Goal: Task Accomplishment & Management: Manage account settings

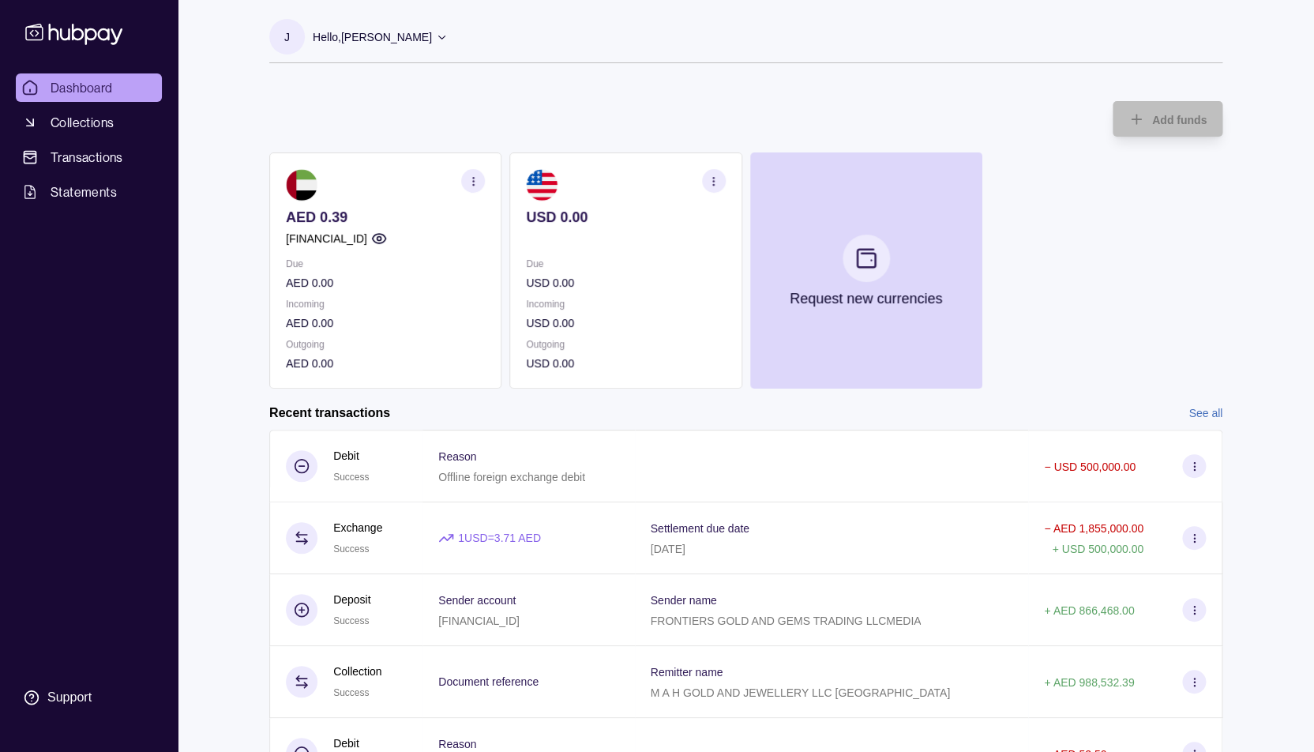
click at [389, 34] on p "Hello, [PERSON_NAME]" at bounding box center [372, 36] width 119 height 17
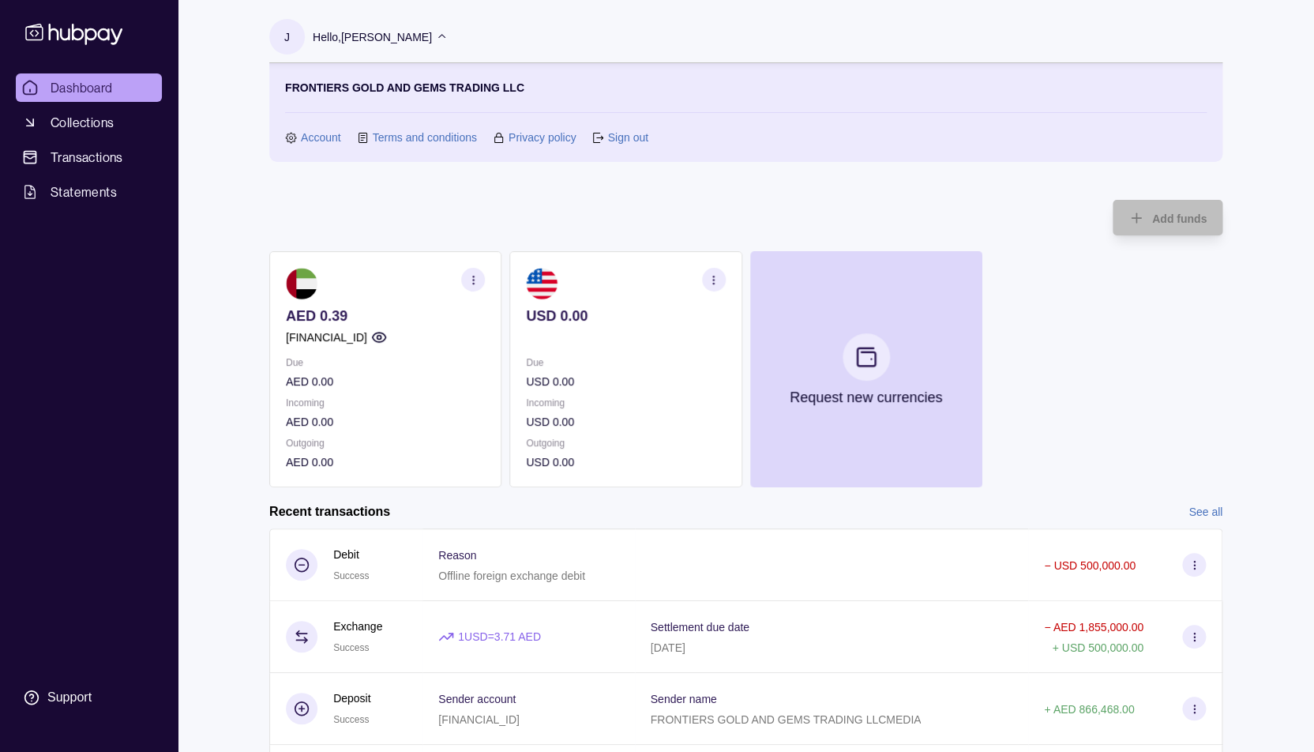
click at [311, 138] on link "Account" at bounding box center [321, 137] width 40 height 17
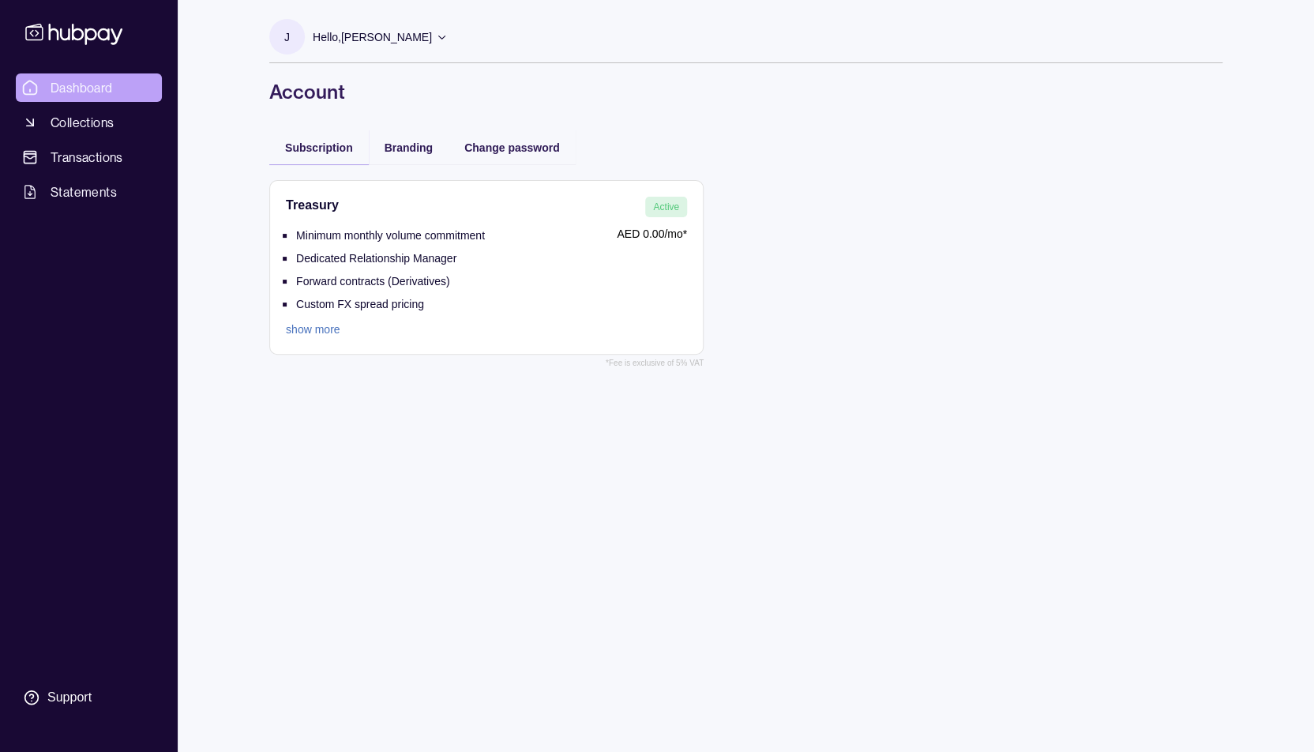
click at [65, 86] on span "Dashboard" at bounding box center [82, 87] width 62 height 19
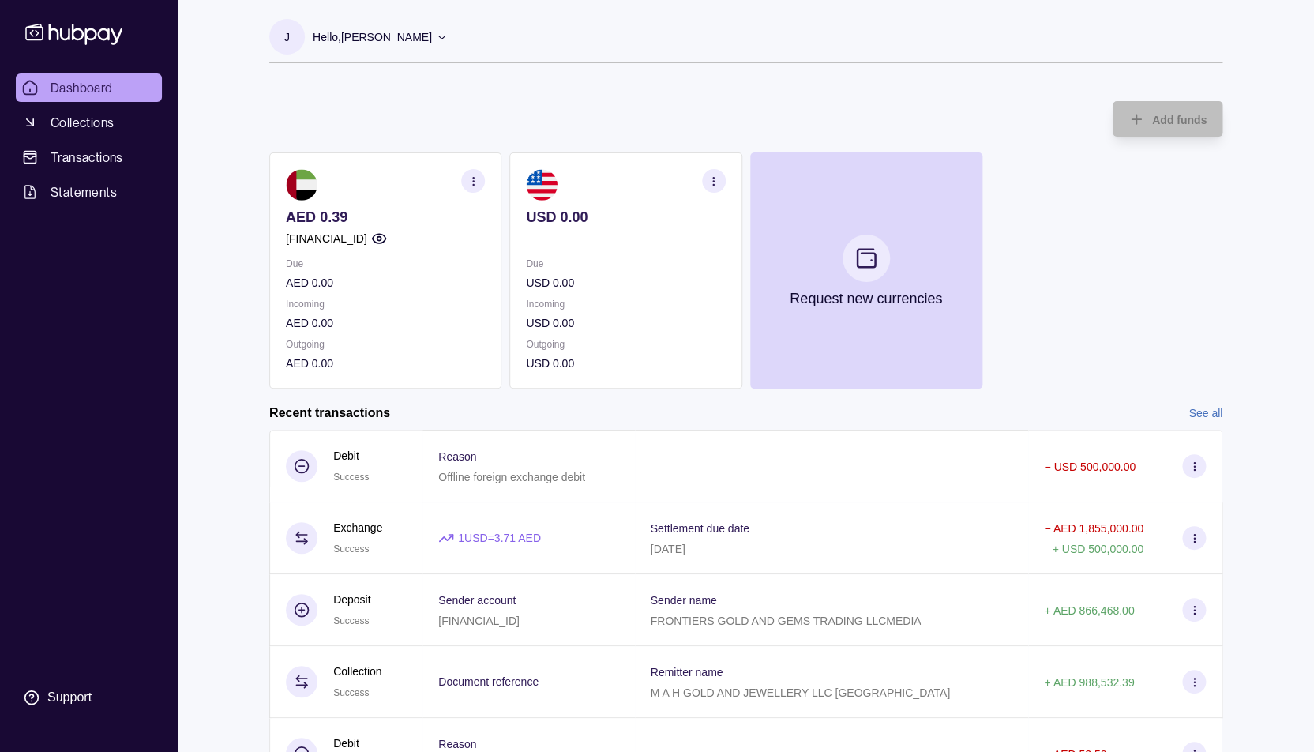
click at [472, 189] on section "button" at bounding box center [473, 181] width 24 height 24
click at [387, 220] on link "View account details" at bounding box center [363, 220] width 100 height 17
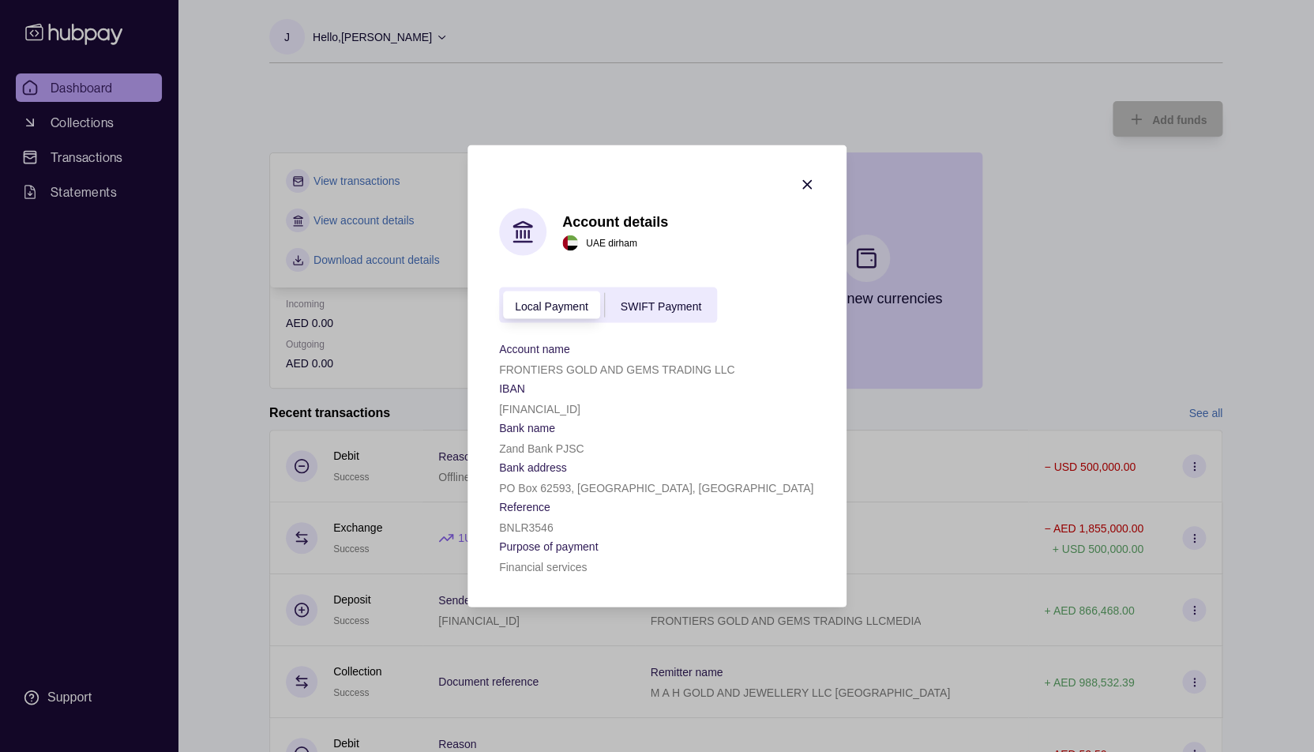
click at [667, 307] on span "SWIFT Payment" at bounding box center [661, 305] width 81 height 13
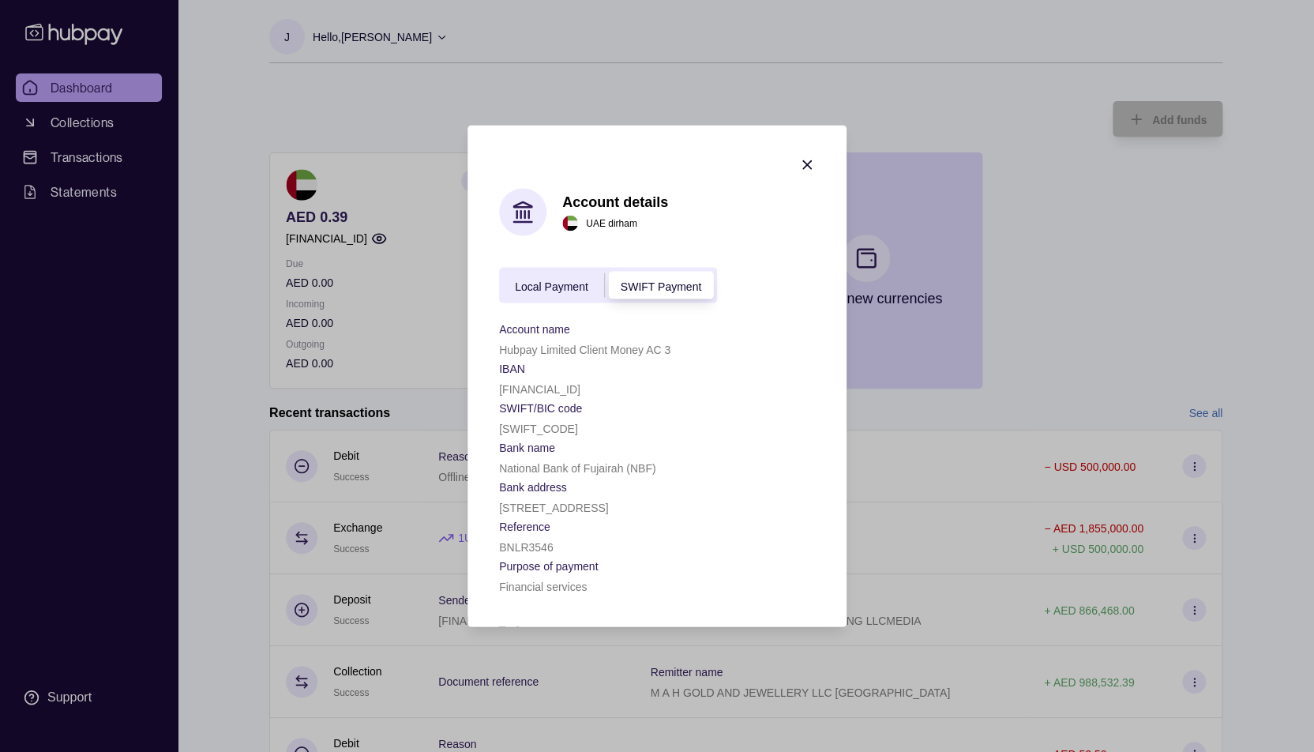
click at [807, 161] on icon "button" at bounding box center [807, 165] width 16 height 16
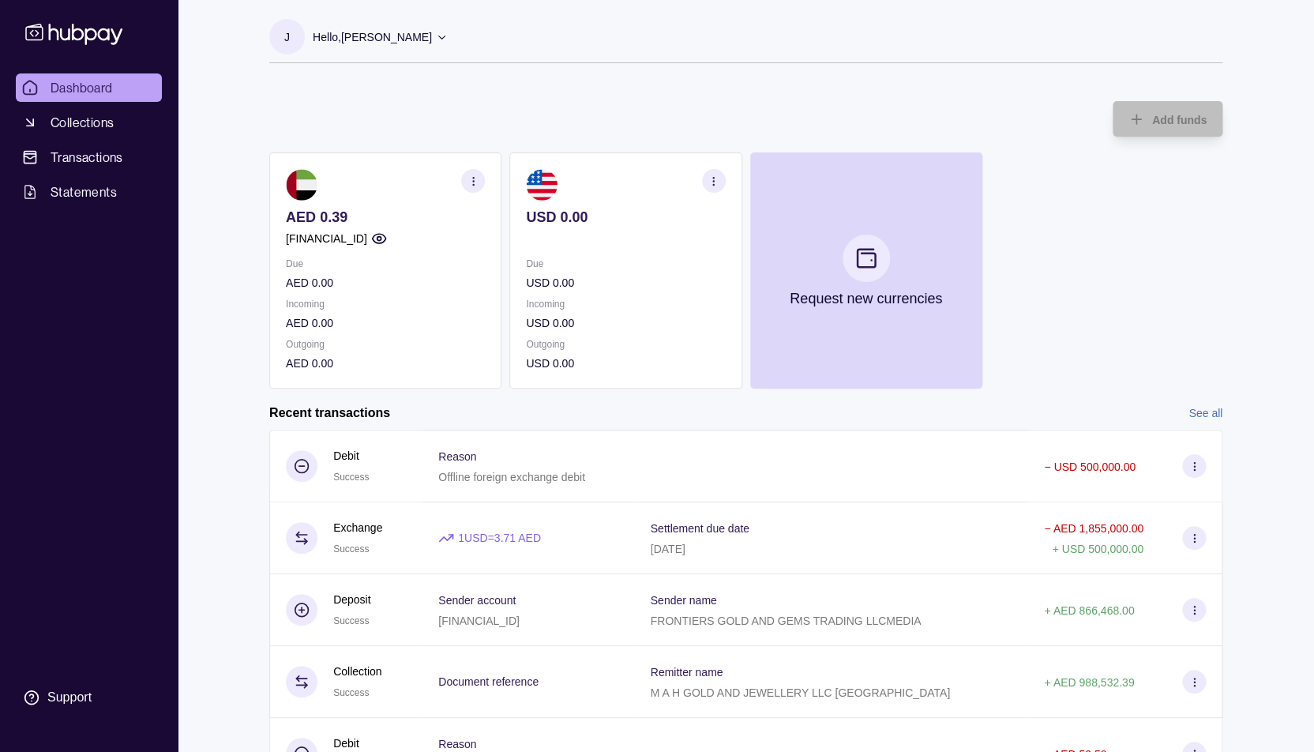
click at [474, 181] on circle "button" at bounding box center [473, 180] width 1 height 1
click at [384, 260] on link "Download account details" at bounding box center [376, 259] width 126 height 17
click at [717, 185] on icon "button" at bounding box center [714, 181] width 12 height 12
click at [610, 262] on link "Download account details" at bounding box center [617, 259] width 126 height 17
